Goal: Task Accomplishment & Management: Manage account settings

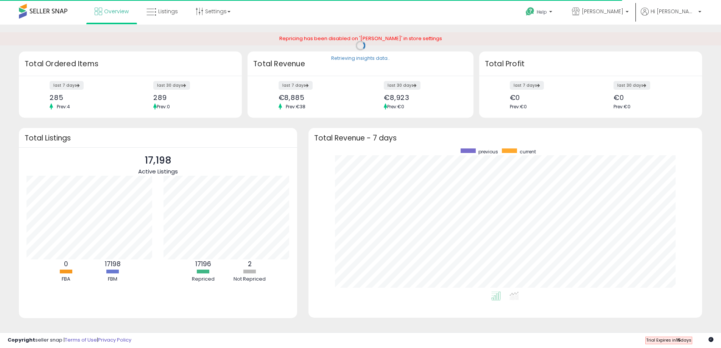
scroll to position [143, 379]
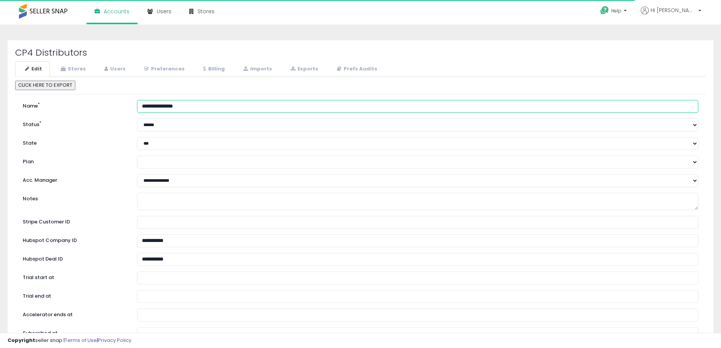
click at [163, 105] on input "**********" at bounding box center [417, 106] width 561 height 13
